Goal: Information Seeking & Learning: Learn about a topic

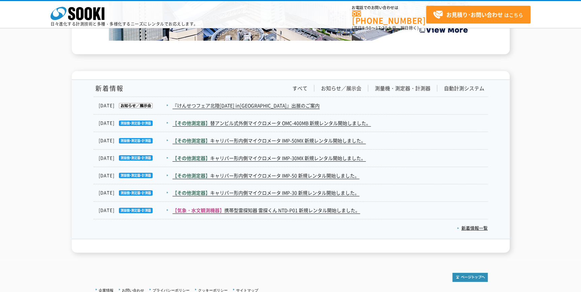
scroll to position [1120, 0]
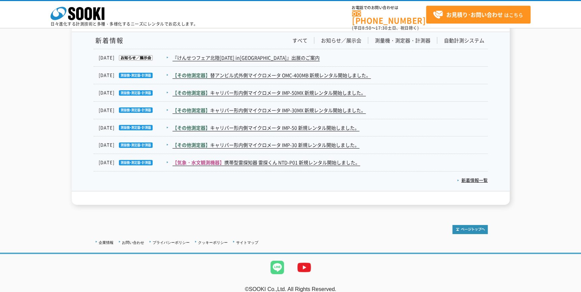
click at [279, 256] on img at bounding box center [277, 267] width 27 height 27
click at [257, 72] on link "【その他測定器】 替アンビル式外側マイクロメータ OMC-400MB 新規レンタル開始しました。" at bounding box center [272, 75] width 199 height 7
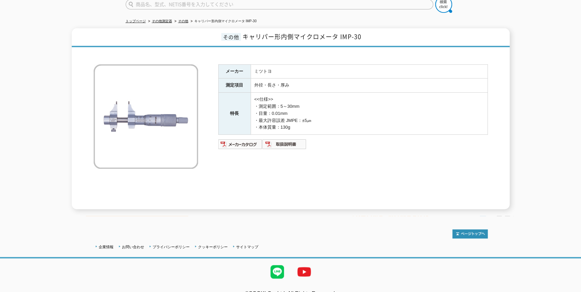
scroll to position [69, 0]
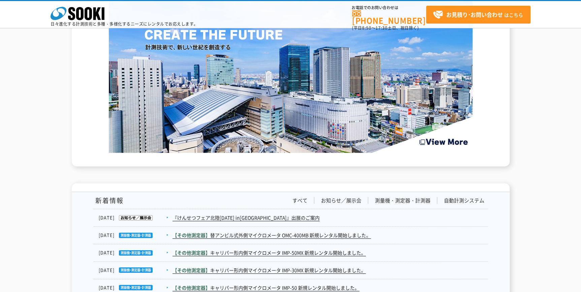
scroll to position [1063, 0]
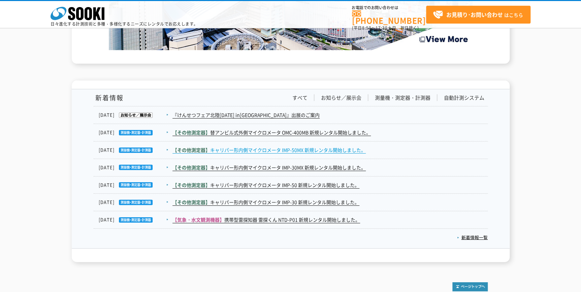
click at [273, 147] on link "【その他測定器】 キャリパー形内側マイクロメータ IMP-50MX 新規レンタル開始しました。" at bounding box center [269, 150] width 193 height 7
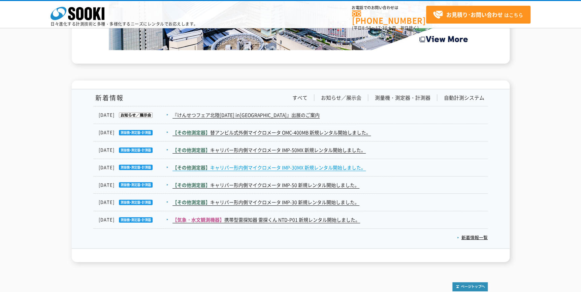
click at [203, 164] on span "【その他測定器】" at bounding box center [192, 167] width 38 height 7
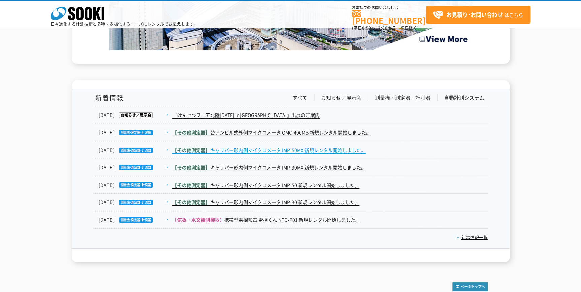
click at [251, 147] on link "【その他測定器】 キャリパー形内側マイクロメータ IMP-50MX 新規レンタル開始しました。" at bounding box center [269, 150] width 193 height 7
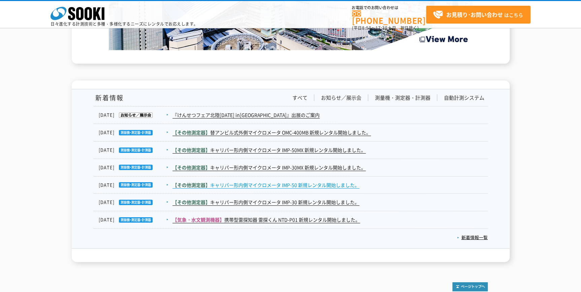
click at [218, 182] on link "【その他測定器】 キャリパー形内側マイクロメータ IMP-50 新規レンタル開始しました。" at bounding box center [266, 185] width 187 height 7
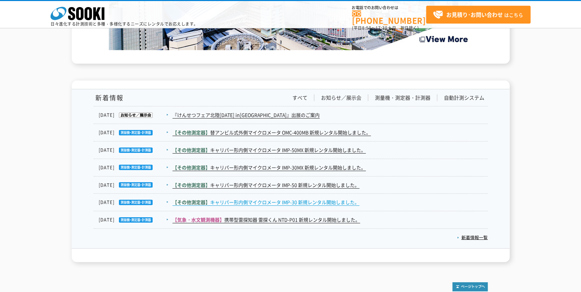
click at [249, 199] on link "【その他測定器】 キャリパー形内側マイクロメータ IMP-30 新規レンタル開始しました。" at bounding box center [266, 202] width 187 height 7
click at [470, 234] on link "新着情報一覧" at bounding box center [472, 237] width 31 height 6
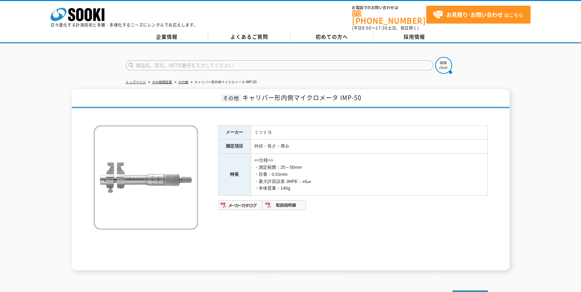
scroll to position [69, 0]
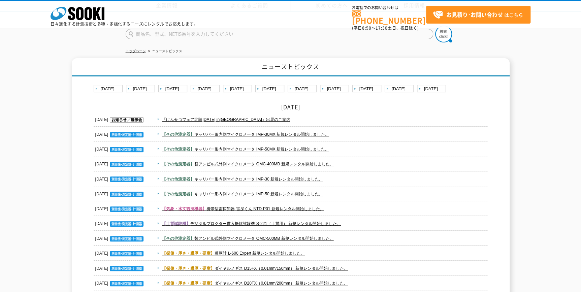
scroll to position [92, 0]
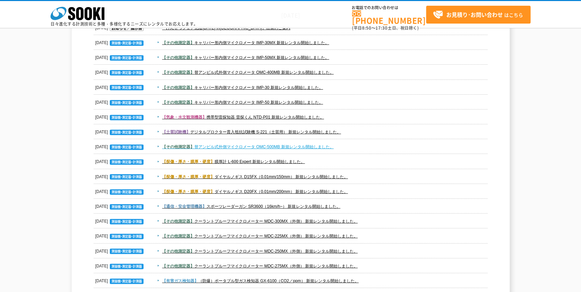
click at [187, 147] on span "【その他測定器】" at bounding box center [178, 147] width 32 height 5
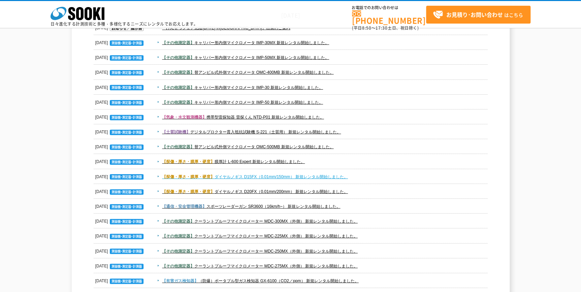
scroll to position [122, 0]
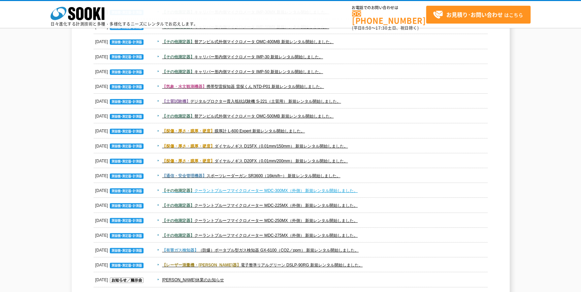
click at [212, 189] on link "【その他測定器】 クーラントプルーフマイクロメーター MDC-300MX（外側） 新規レンタル開始しました。" at bounding box center [260, 190] width 196 height 5
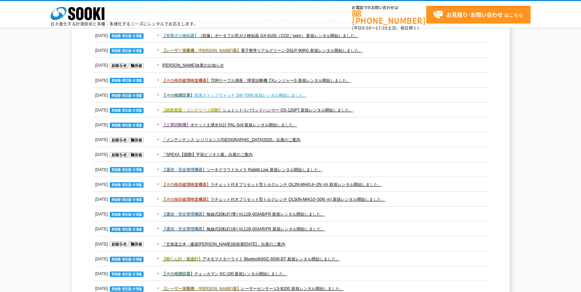
scroll to position [398, 0]
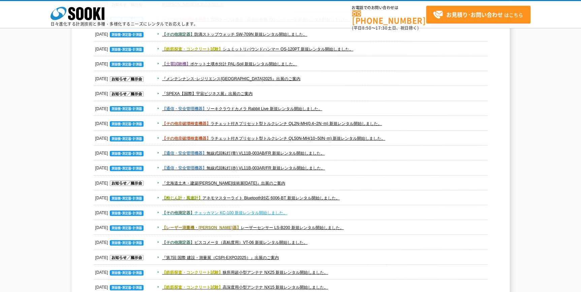
click at [223, 213] on link "【その他測定器】 チェッカマン KC-100 新規レンタル開始しました。" at bounding box center [224, 213] width 125 height 5
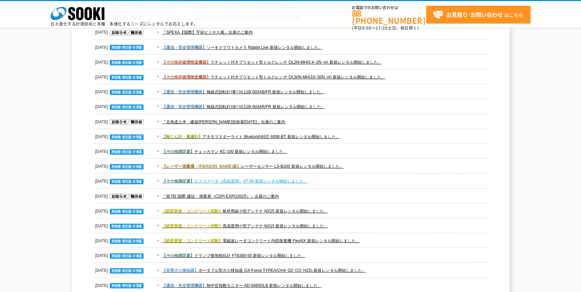
click at [212, 181] on link "【その他測定器】 ビスコメータ（高粘度用）VT-06 新規レンタル開始しました。" at bounding box center [235, 181] width 146 height 5
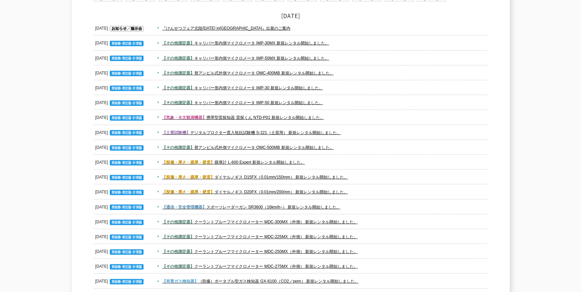
scroll to position [0, 0]
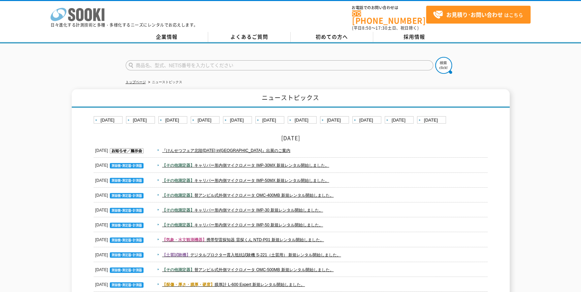
click at [89, 16] on icon "株式会社 ソーキ" at bounding box center [78, 14] width 54 height 13
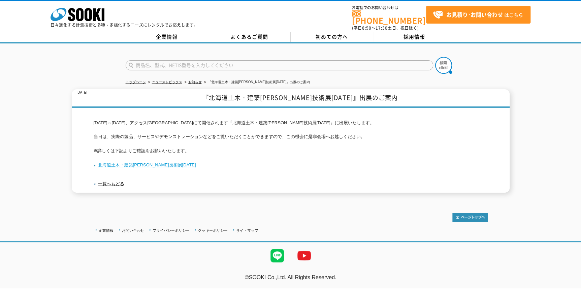
click at [141, 162] on link "北海道土木・建築未来技術展2025" at bounding box center [145, 164] width 102 height 5
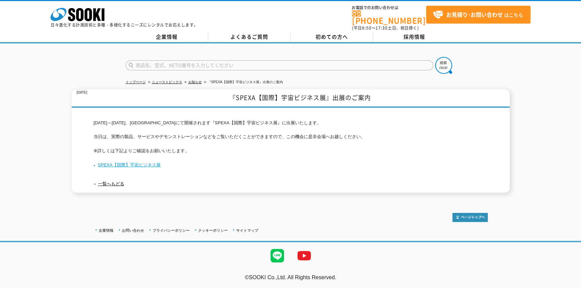
click at [148, 162] on link "SPEXA【国際】宇宙ビジネス展" at bounding box center [127, 164] width 67 height 5
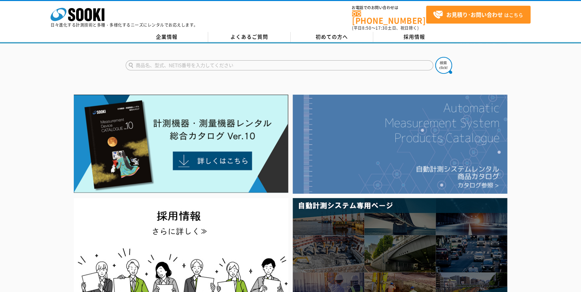
scroll to position [92, 0]
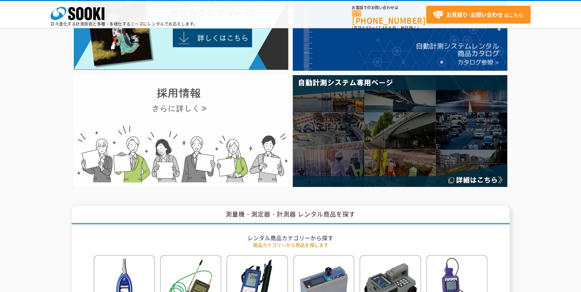
click at [267, 127] on img at bounding box center [181, 131] width 215 height 112
